Goal: Task Accomplishment & Management: Manage account settings

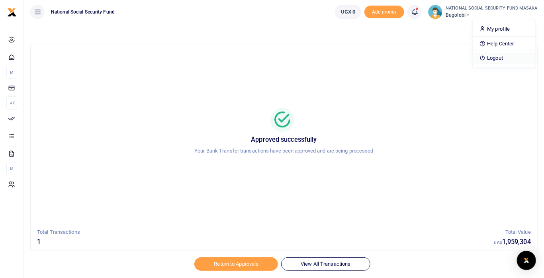
click at [505, 58] on link "Logout" at bounding box center [504, 58] width 63 height 11
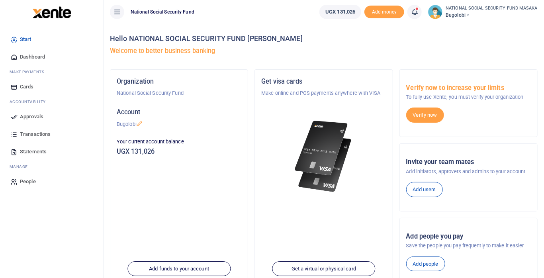
click at [413, 16] on icon at bounding box center [415, 12] width 8 height 9
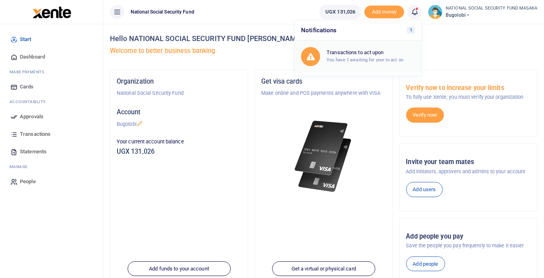
click at [382, 50] on h6 "Transactions to act upon" at bounding box center [371, 52] width 88 height 6
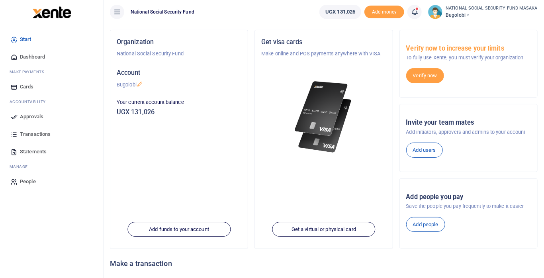
scroll to position [35, 0]
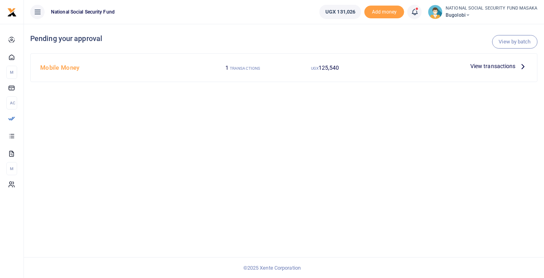
click at [515, 67] on span "View transactions" at bounding box center [493, 66] width 45 height 9
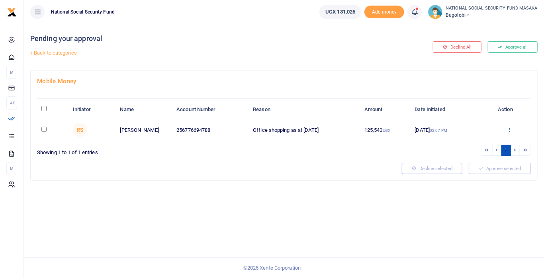
click at [510, 127] on icon at bounding box center [509, 130] width 5 height 6
click at [478, 178] on link "Details" at bounding box center [480, 178] width 63 height 11
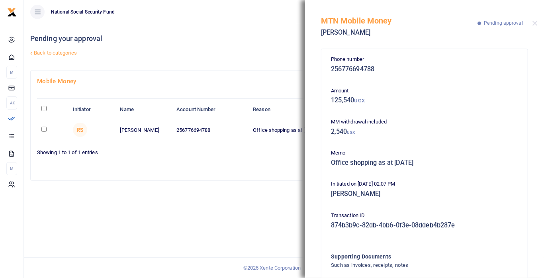
scroll to position [55, 0]
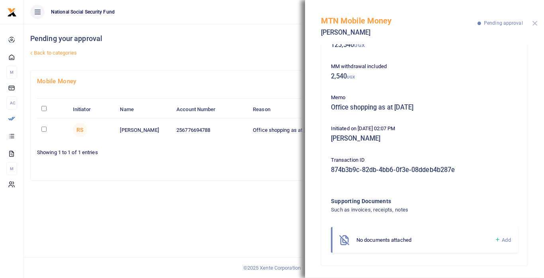
click at [537, 22] on button "Close" at bounding box center [535, 23] width 5 height 5
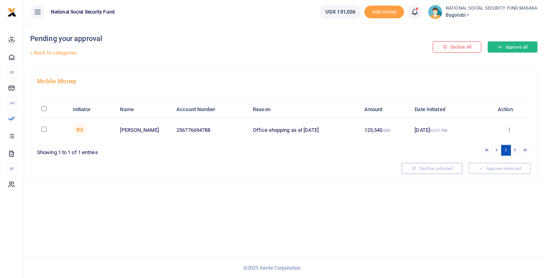
click at [520, 45] on button "Approve all" at bounding box center [513, 46] width 50 height 11
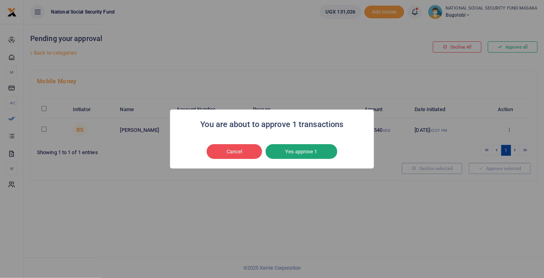
click at [316, 151] on button "Yes approve 1" at bounding box center [302, 151] width 72 height 15
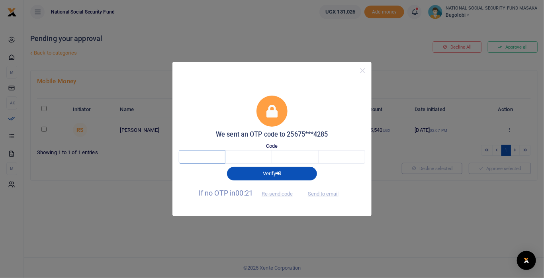
click at [210, 161] on input "text" at bounding box center [202, 157] width 47 height 14
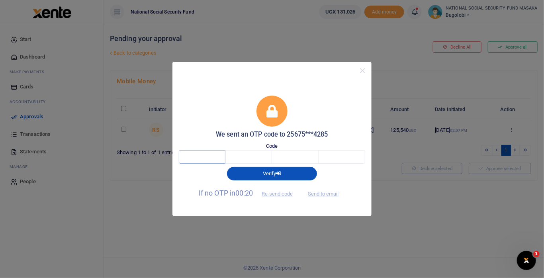
scroll to position [0, 0]
type input "9"
type input "0"
type input "9"
type input "2"
